Goal: Information Seeking & Learning: Learn about a topic

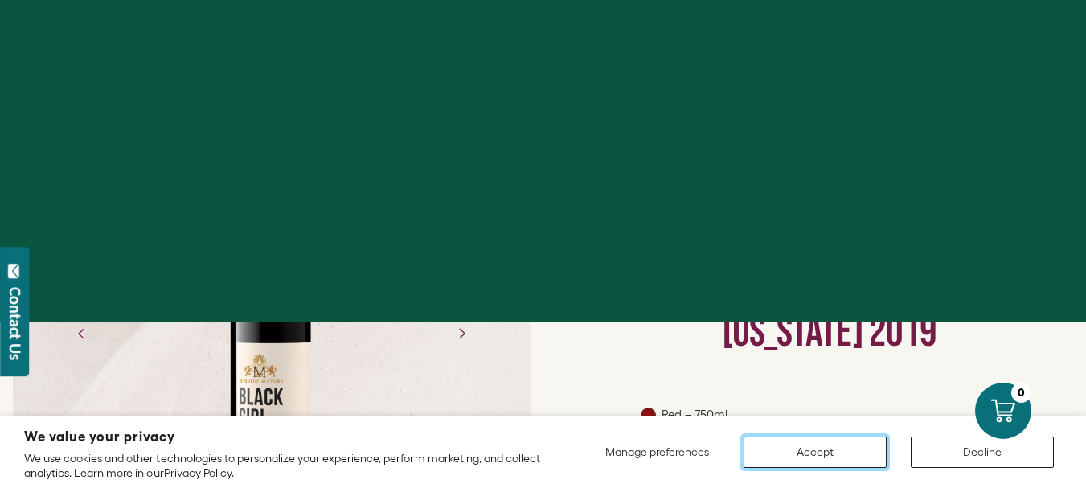
click at [806, 444] on button "Accept" at bounding box center [815, 452] width 143 height 31
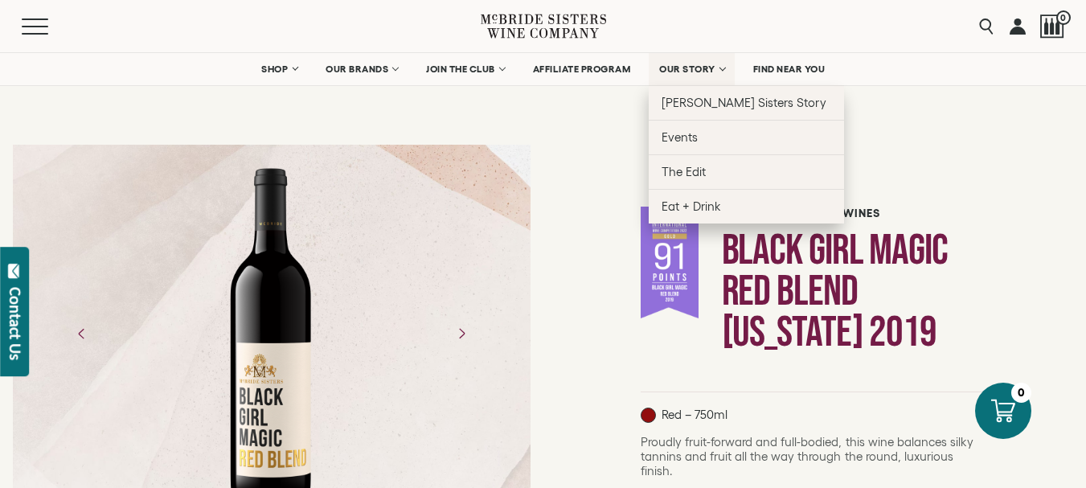
click at [721, 68] on link "OUR STORY" at bounding box center [692, 69] width 86 height 32
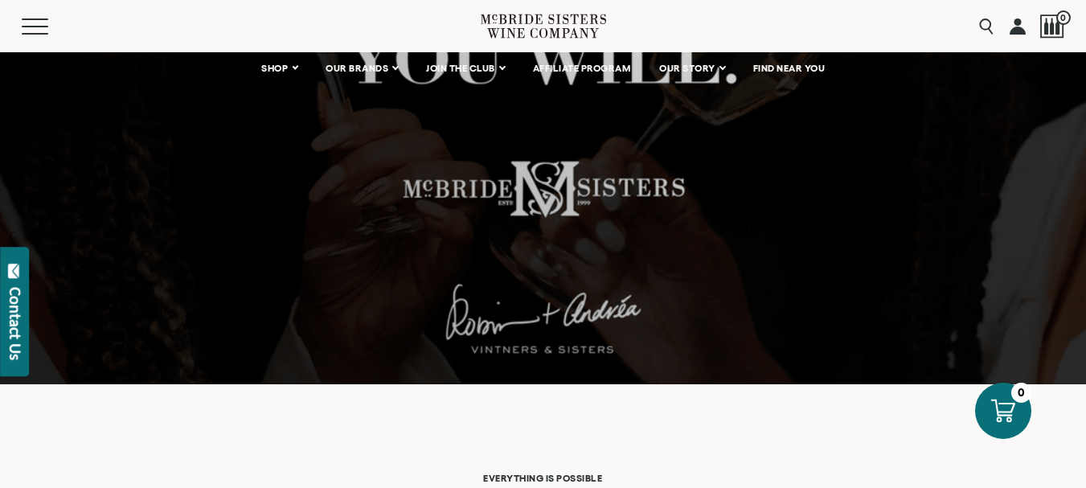
scroll to position [26, 0]
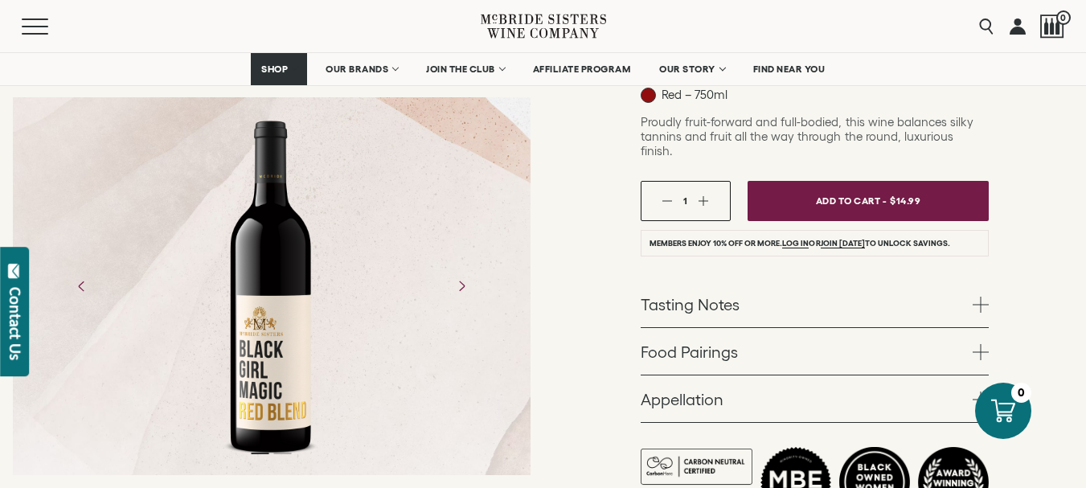
scroll to position [197, 0]
